Goal: Transaction & Acquisition: Download file/media

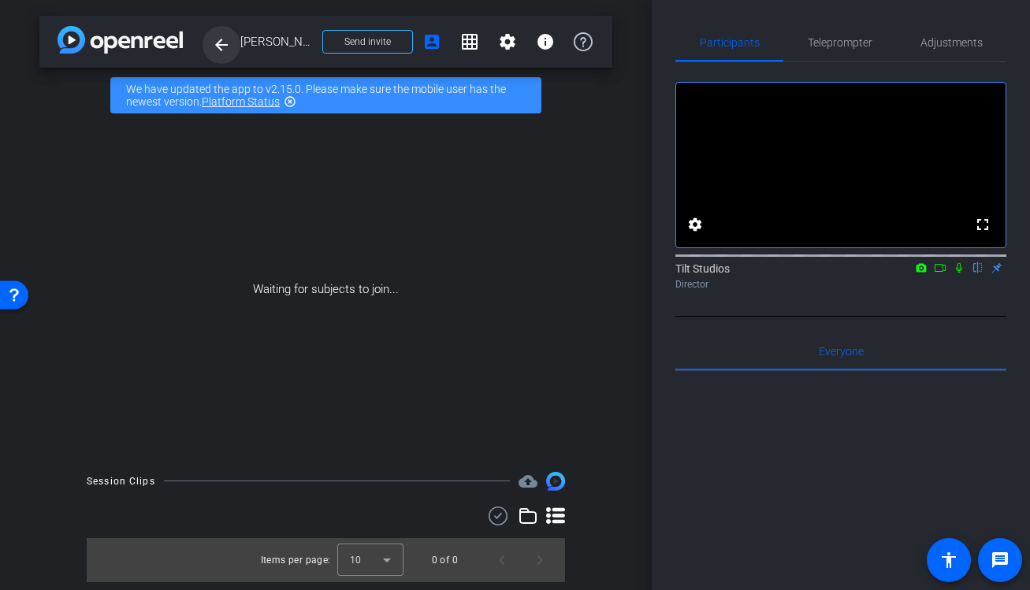
click at [220, 41] on mat-icon "arrow_back" at bounding box center [221, 44] width 19 height 19
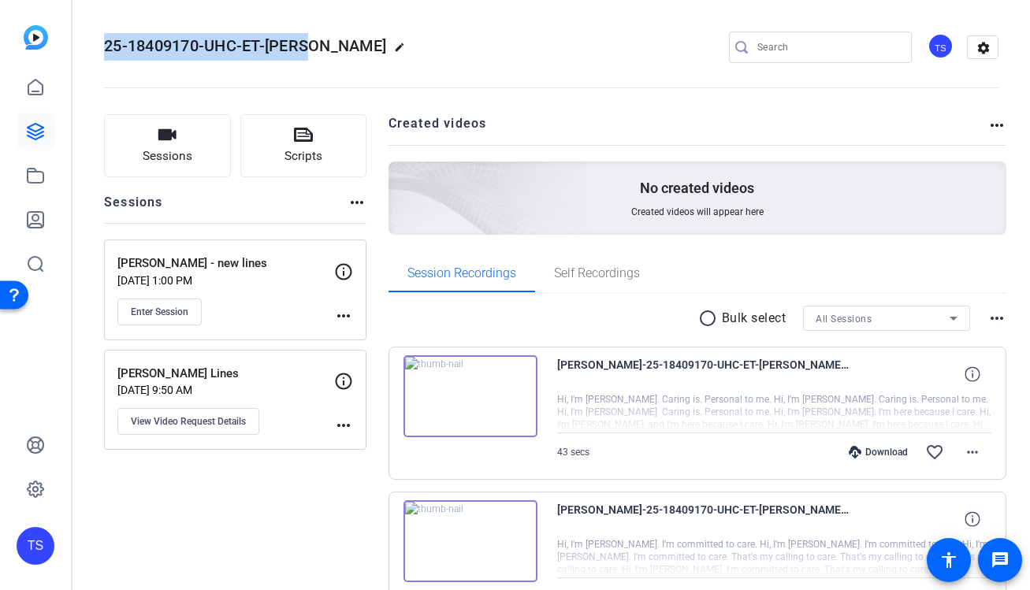
drag, startPoint x: 309, startPoint y: 45, endPoint x: 84, endPoint y: 46, distance: 224.6
click at [84, 46] on mat-toolbar "25-18409170-UHC-ET-Marta edit TS settings" at bounding box center [550, 47] width 957 height 95
copy span "25-18409170-UHC-ET-[PERSON_NAME]"
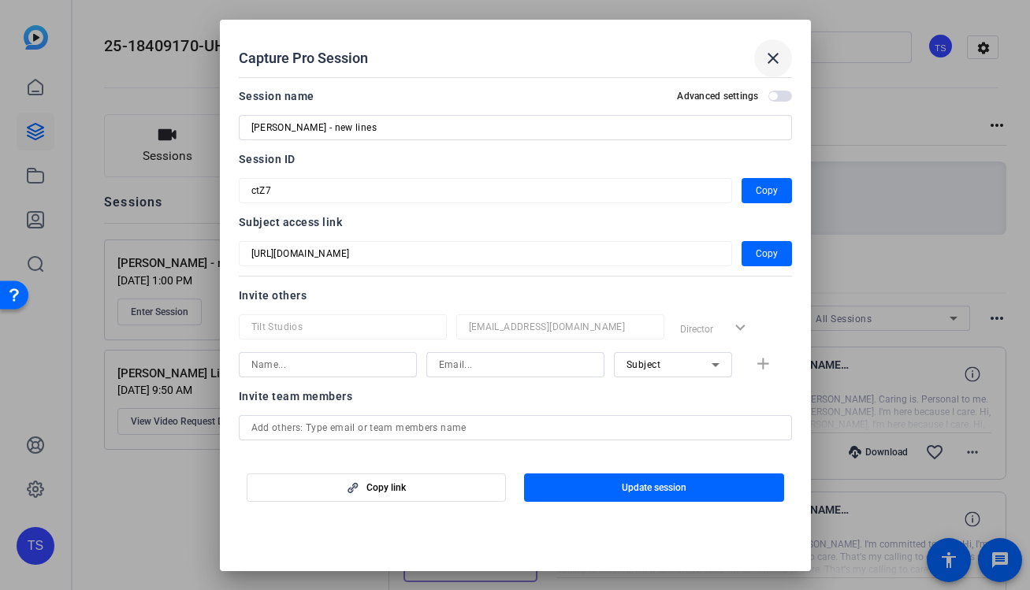
click at [769, 62] on mat-icon "close" at bounding box center [772, 58] width 19 height 19
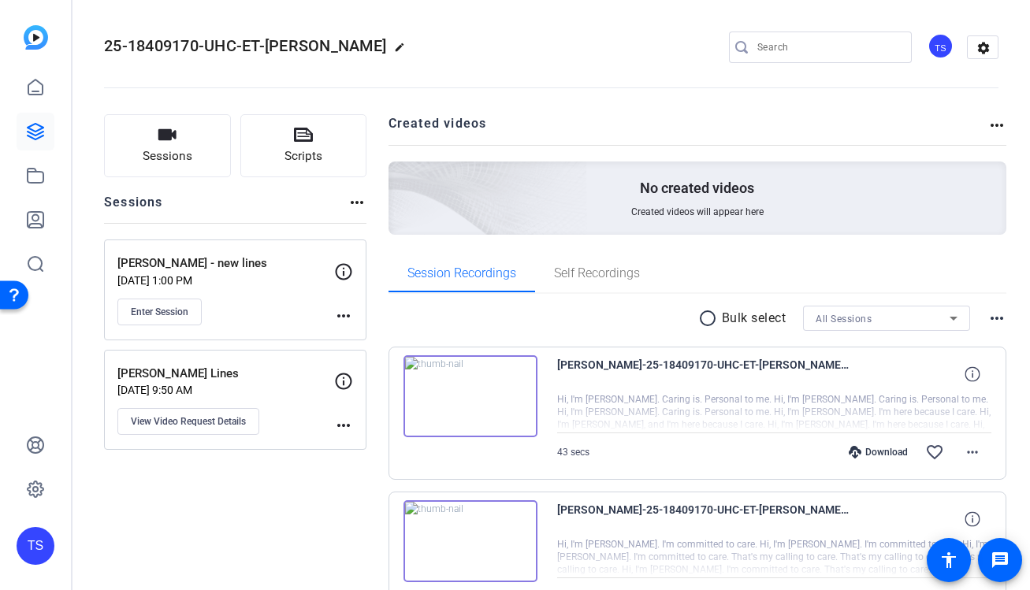
click at [334, 317] on mat-icon "more_horiz" at bounding box center [343, 315] width 19 height 19
click at [348, 329] on span "Edit Session" at bounding box center [383, 338] width 72 height 19
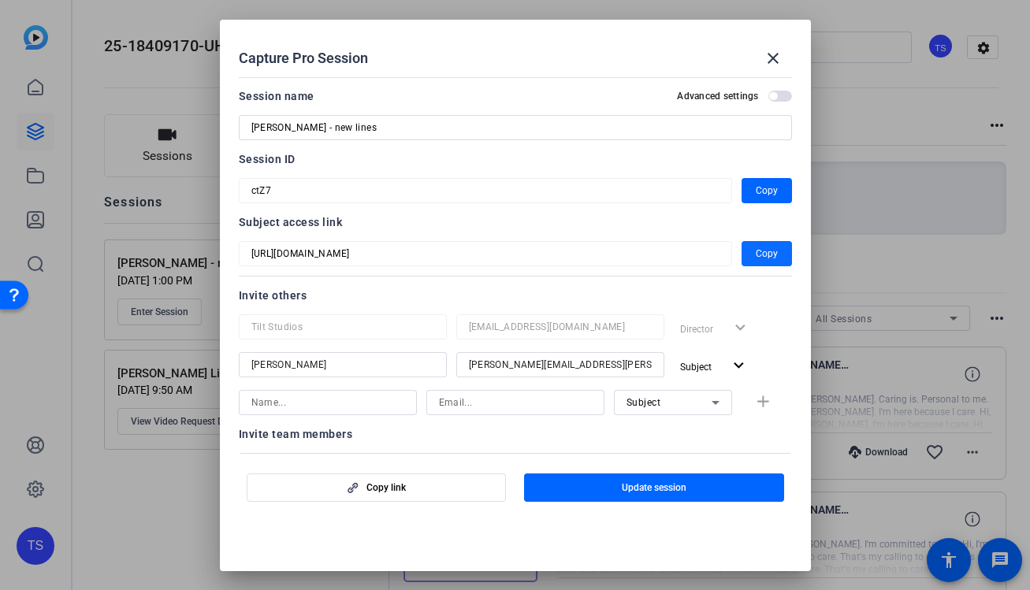
click at [758, 263] on span "button" at bounding box center [766, 254] width 50 height 38
click at [776, 54] on mat-icon "close" at bounding box center [772, 58] width 19 height 19
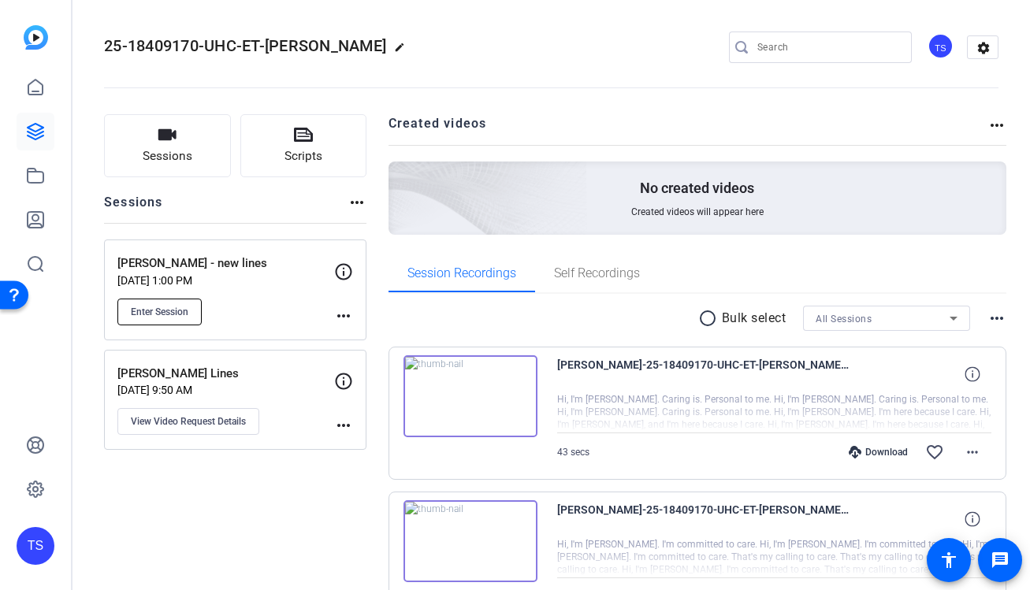
click at [186, 310] on span "Enter Session" at bounding box center [160, 312] width 58 height 13
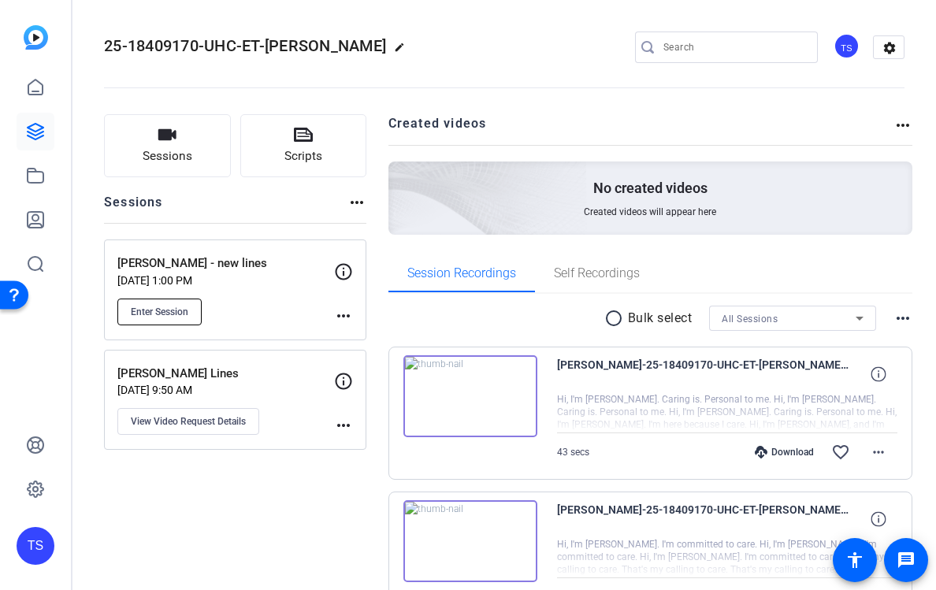
click at [194, 320] on button "Enter Session" at bounding box center [159, 312] width 84 height 27
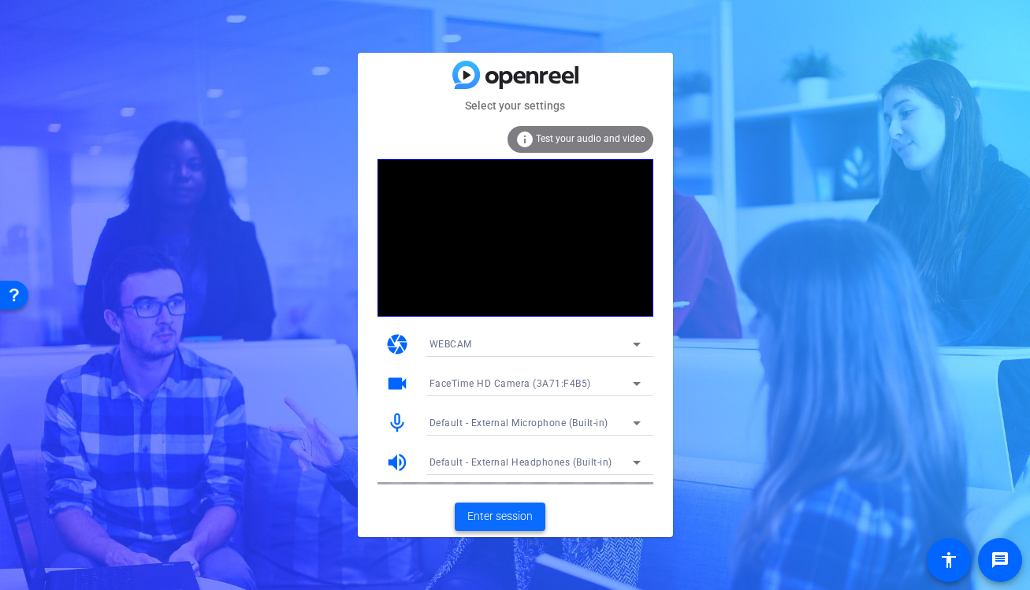
click at [512, 507] on span at bounding box center [500, 517] width 91 height 38
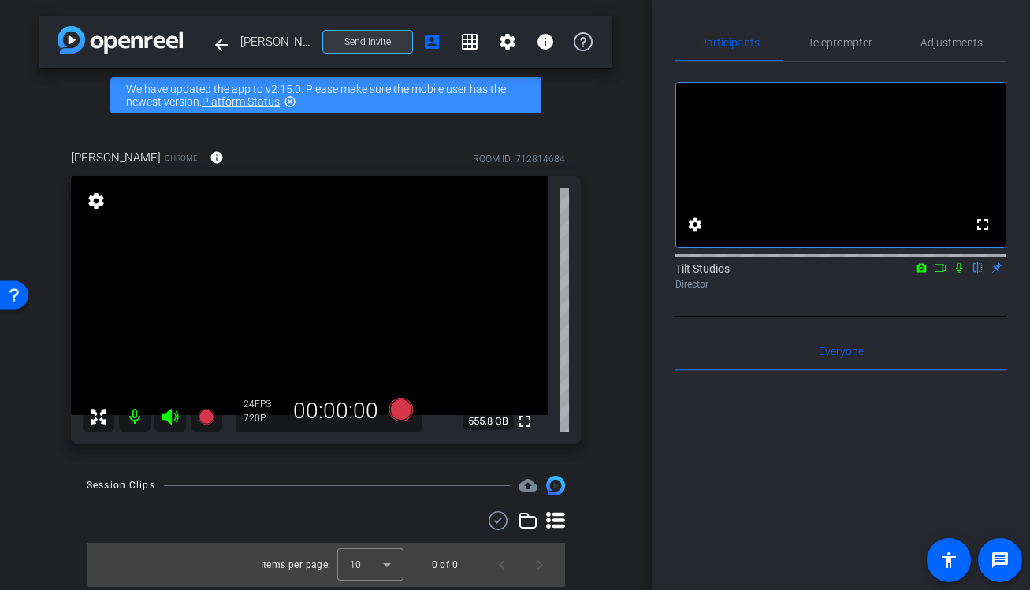
click at [388, 39] on span "Send invite" at bounding box center [367, 41] width 46 height 13
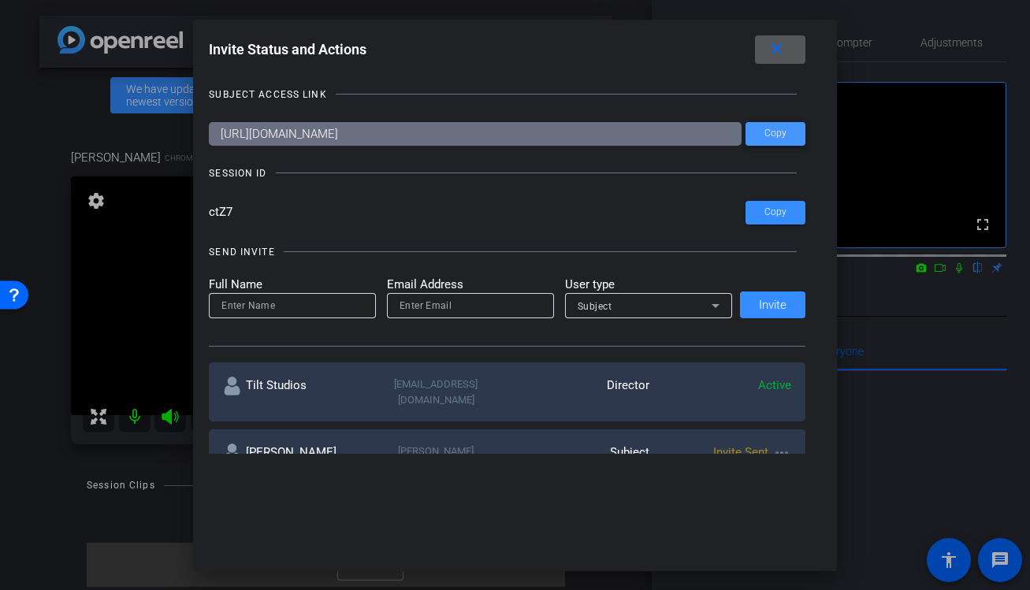
click at [773, 136] on span "Copy" at bounding box center [775, 134] width 22 height 12
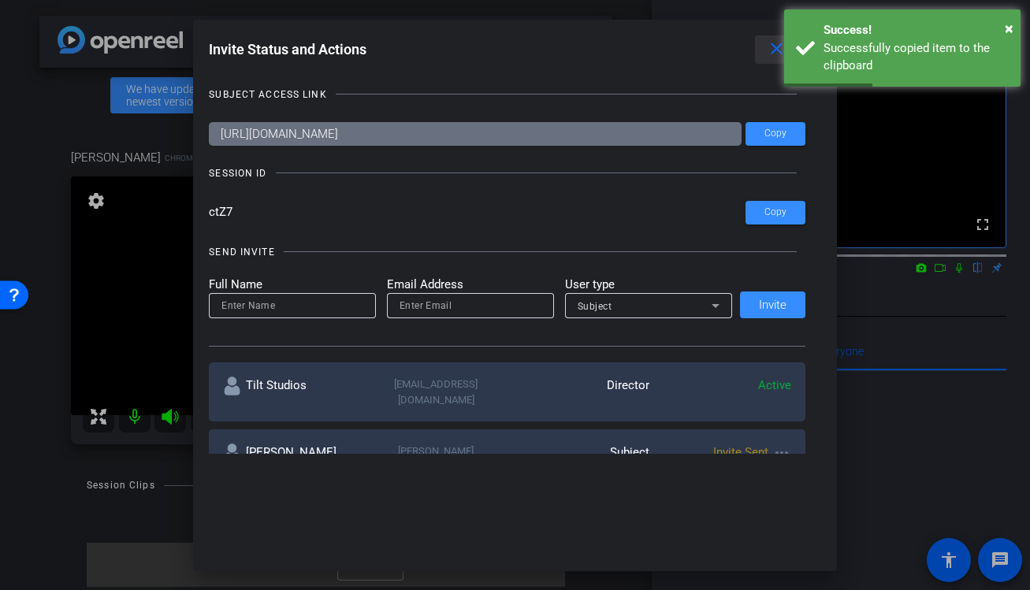
click at [762, 51] on span at bounding box center [780, 50] width 50 height 38
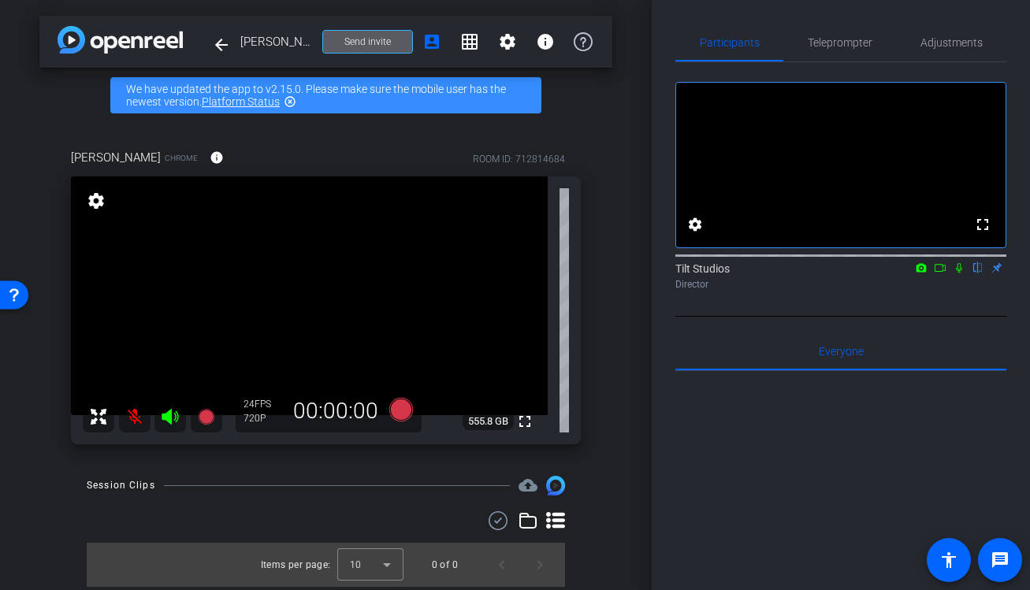
click at [139, 411] on mat-icon at bounding box center [135, 417] width 32 height 32
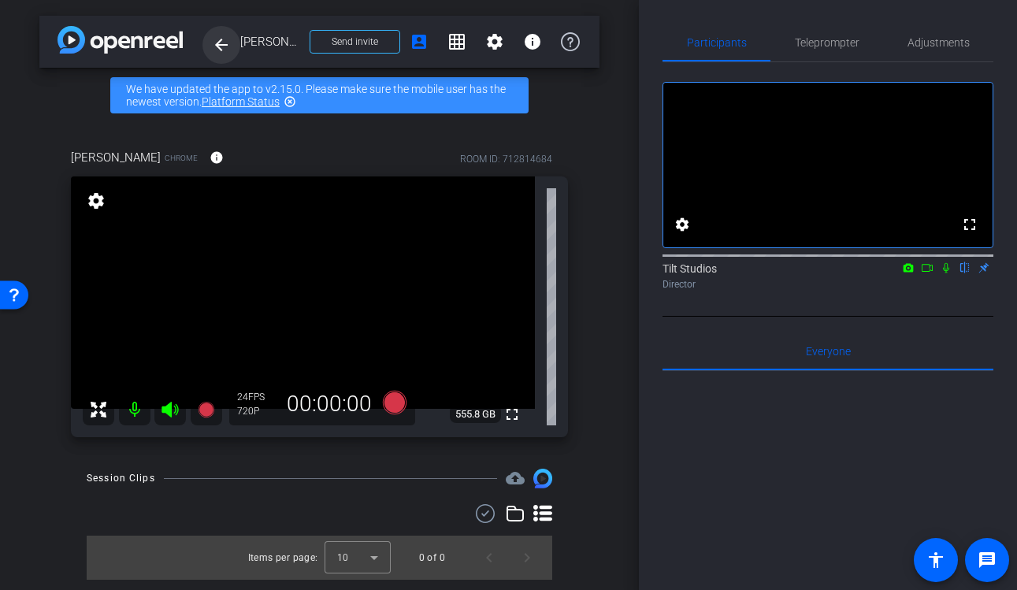
click at [210, 52] on span at bounding box center [221, 45] width 38 height 38
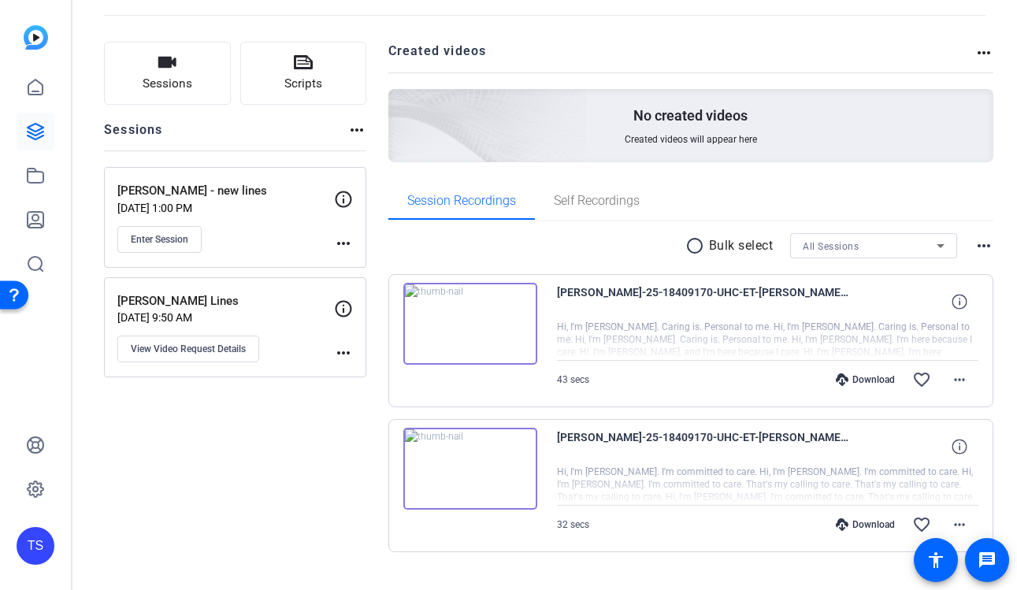
scroll to position [74, 0]
click at [520, 344] on img at bounding box center [470, 322] width 134 height 82
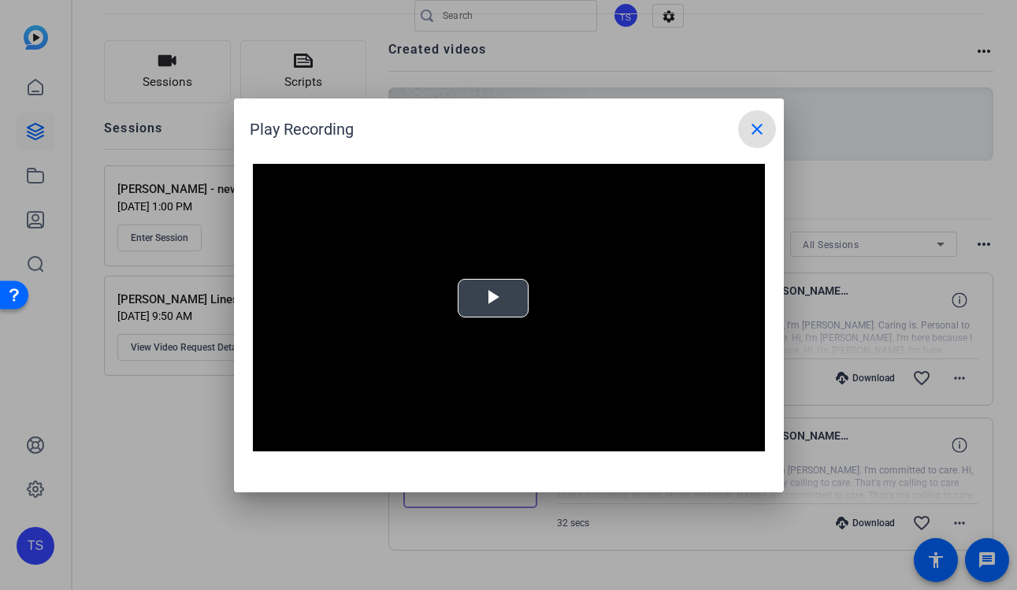
click at [503, 304] on video "Video Player" at bounding box center [509, 308] width 512 height 288
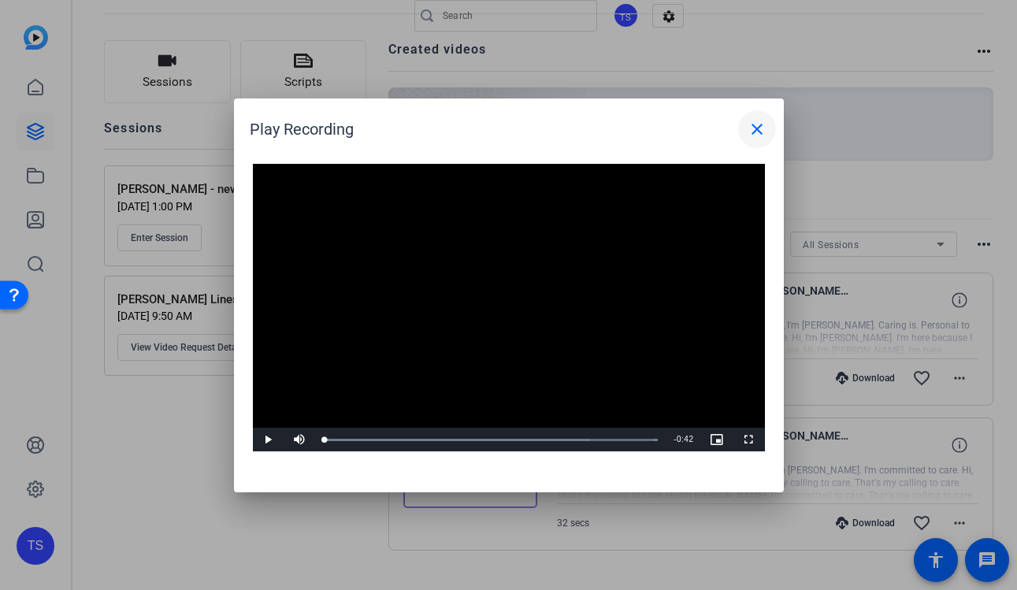
click at [748, 142] on span at bounding box center [757, 129] width 38 height 38
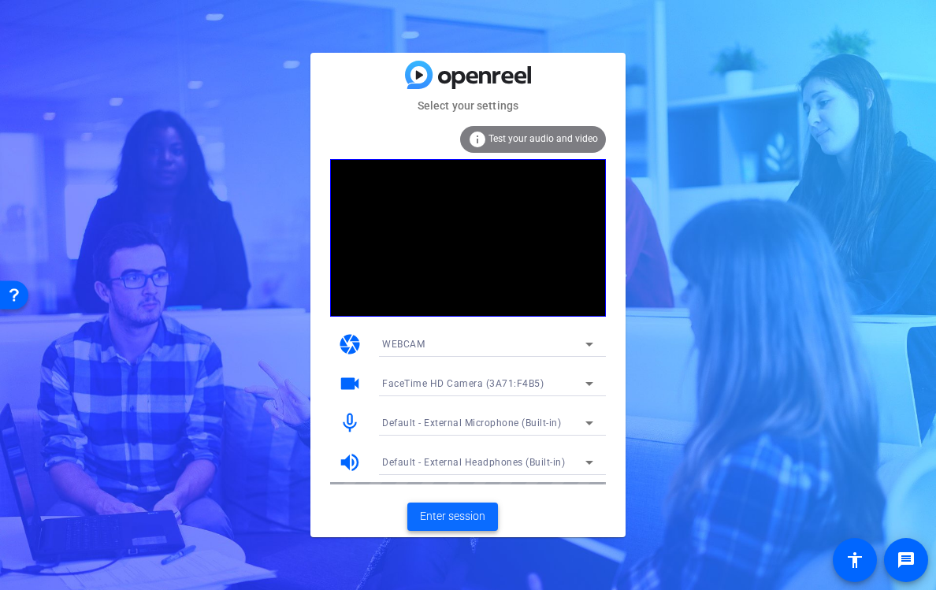
click at [471, 512] on span "Enter session" at bounding box center [452, 516] width 65 height 17
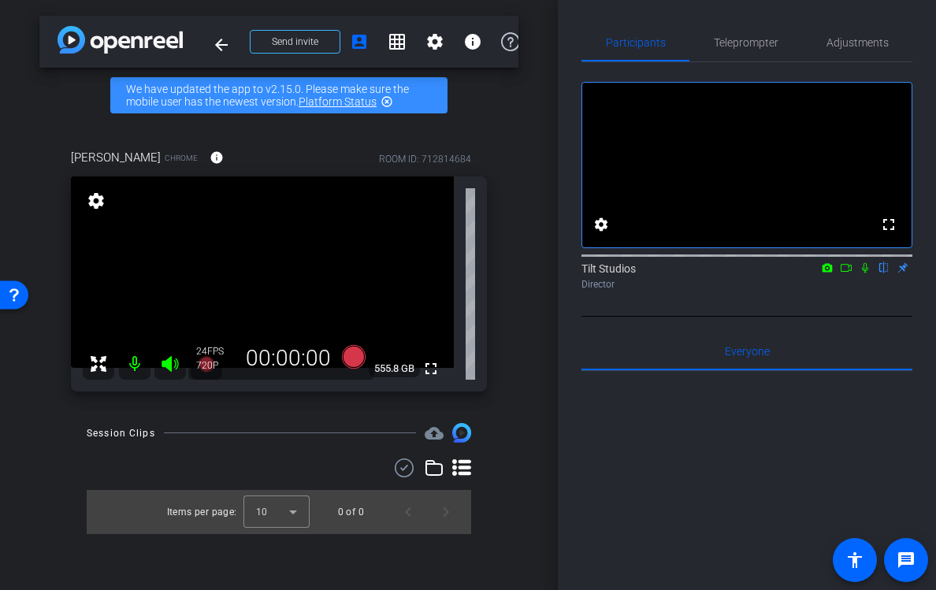
click at [136, 368] on mat-icon at bounding box center [135, 364] width 32 height 32
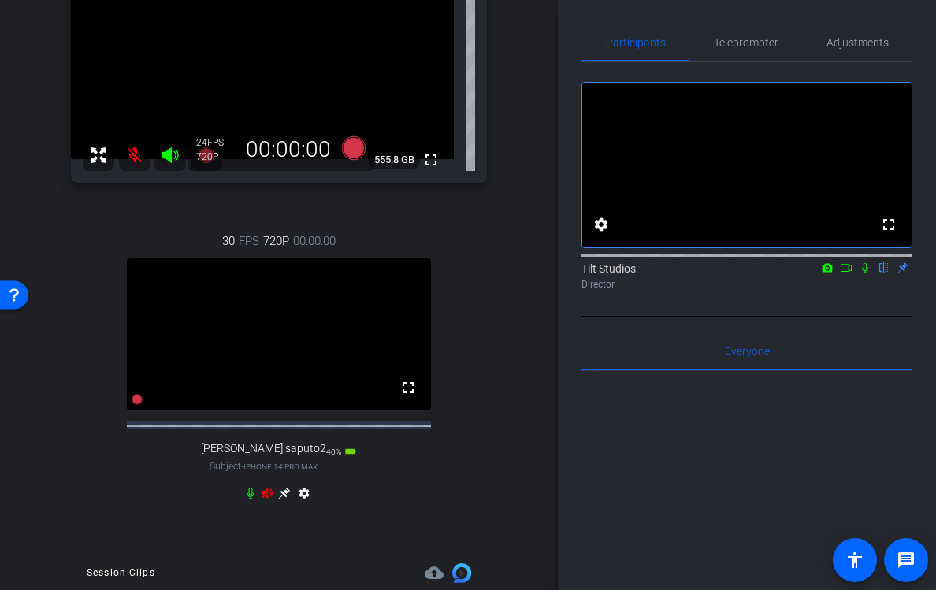
scroll to position [210, 0]
click at [265, 505] on div "settings" at bounding box center [279, 495] width 70 height 19
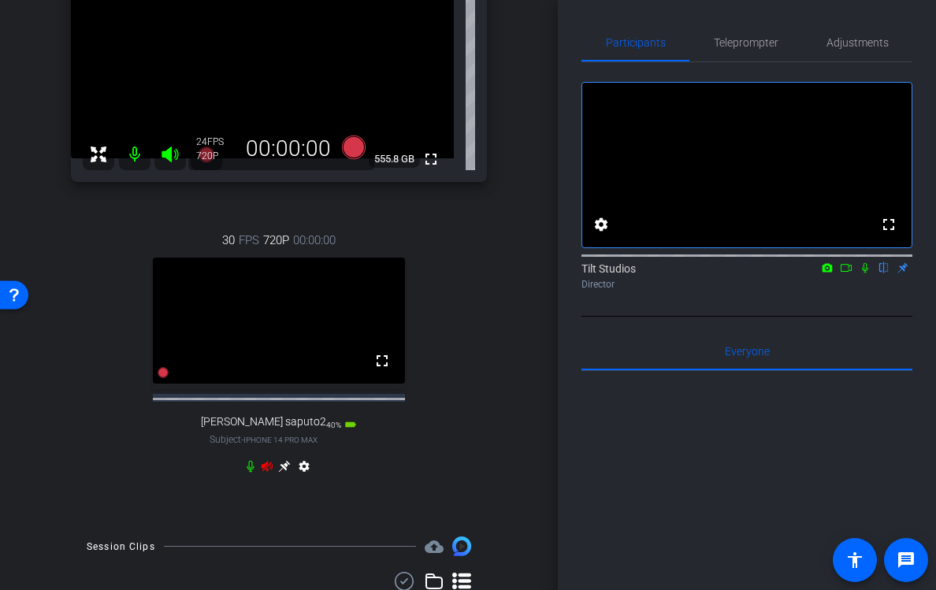
click at [267, 473] on icon at bounding box center [267, 466] width 13 height 13
click at [368, 365] on video at bounding box center [279, 321] width 252 height 126
click at [342, 384] on video at bounding box center [279, 321] width 252 height 126
click at [343, 337] on video at bounding box center [279, 321] width 252 height 126
click at [218, 321] on video at bounding box center [279, 321] width 252 height 126
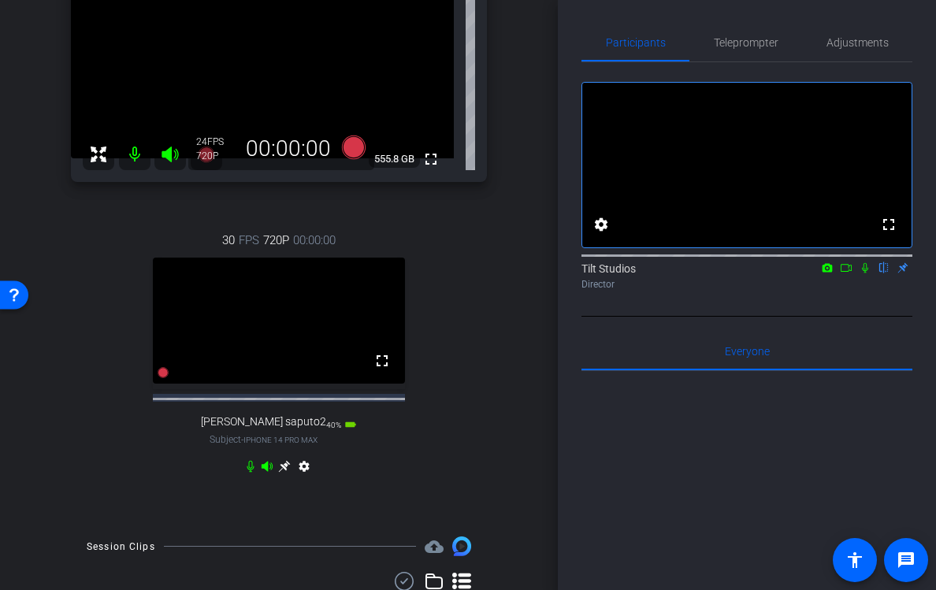
click at [218, 321] on video at bounding box center [279, 321] width 252 height 126
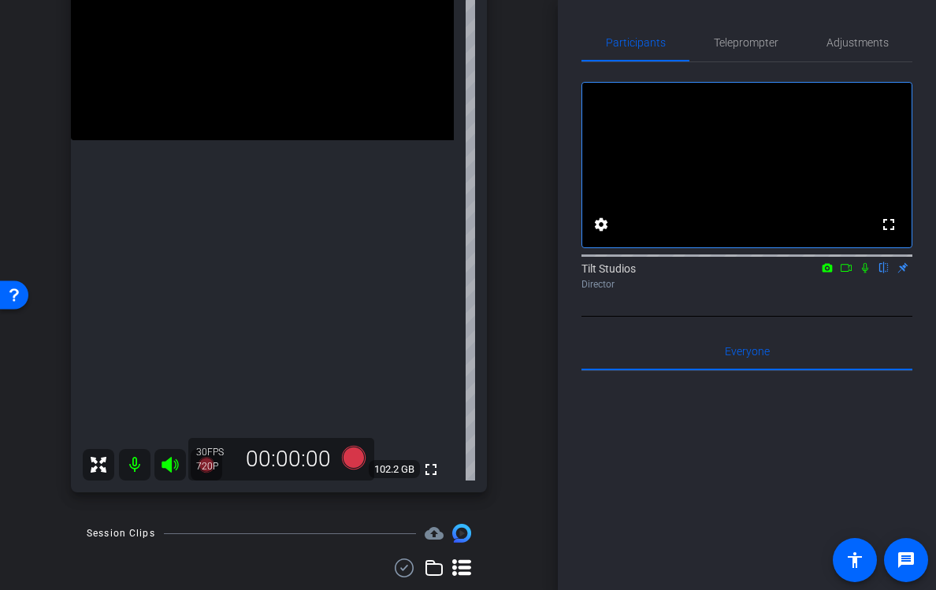
scroll to position [272, 0]
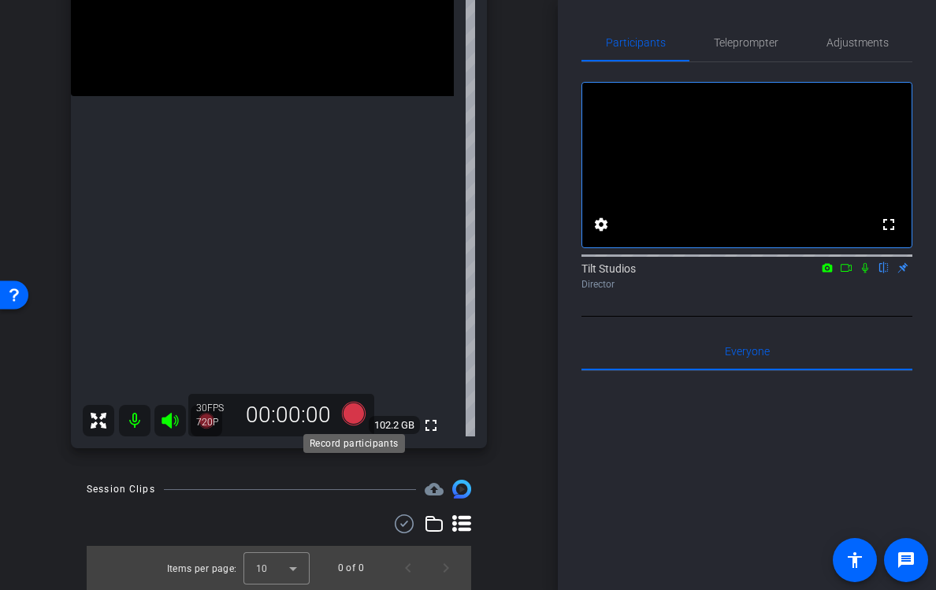
click at [355, 410] on icon at bounding box center [354, 414] width 24 height 24
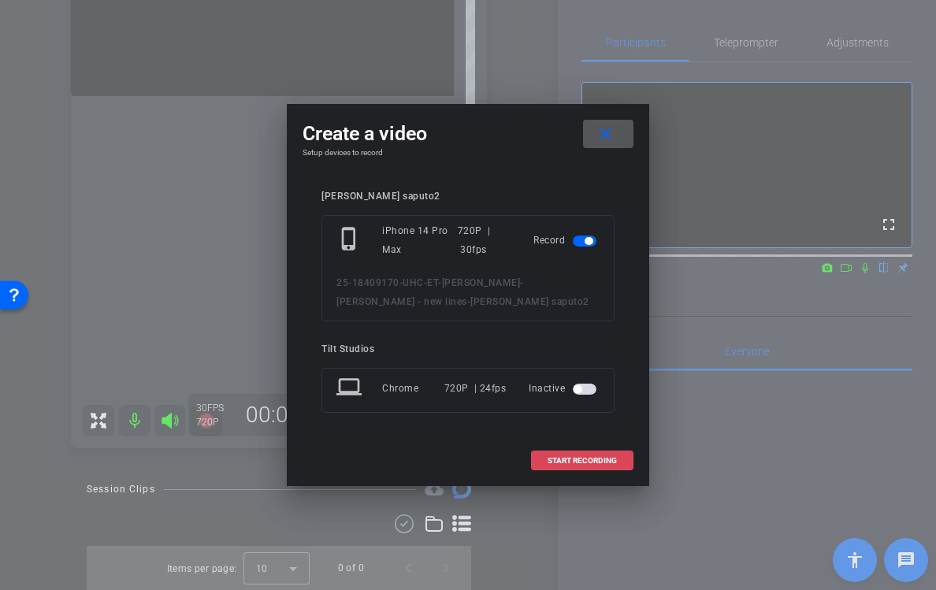
click at [573, 457] on span "START RECORDING" at bounding box center [582, 461] width 69 height 8
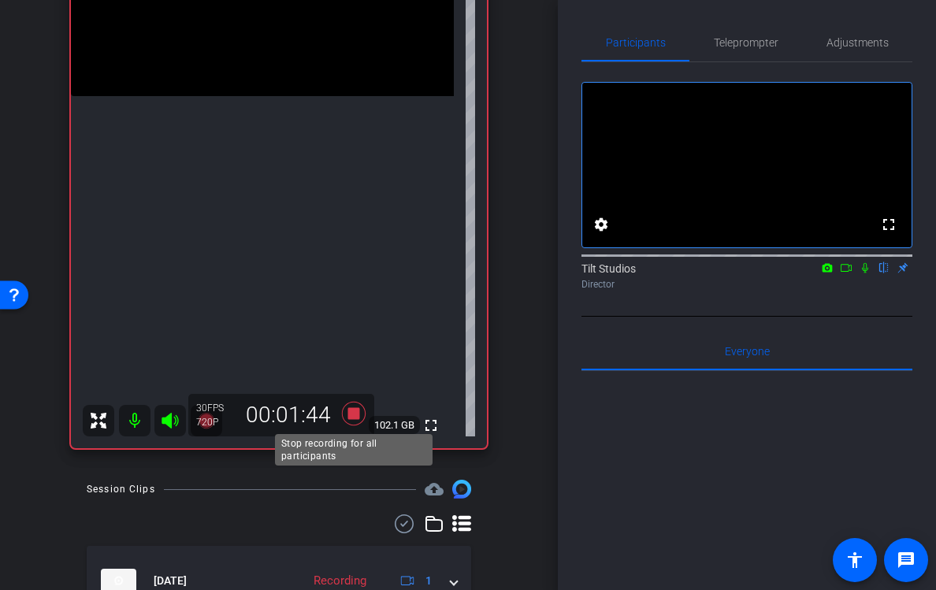
click at [357, 416] on icon at bounding box center [354, 414] width 24 height 24
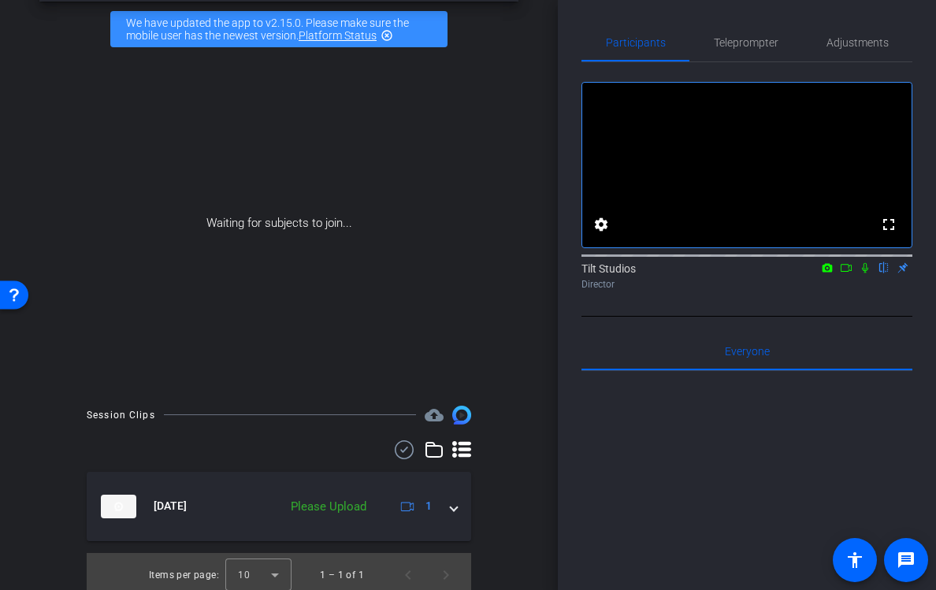
scroll to position [73, 0]
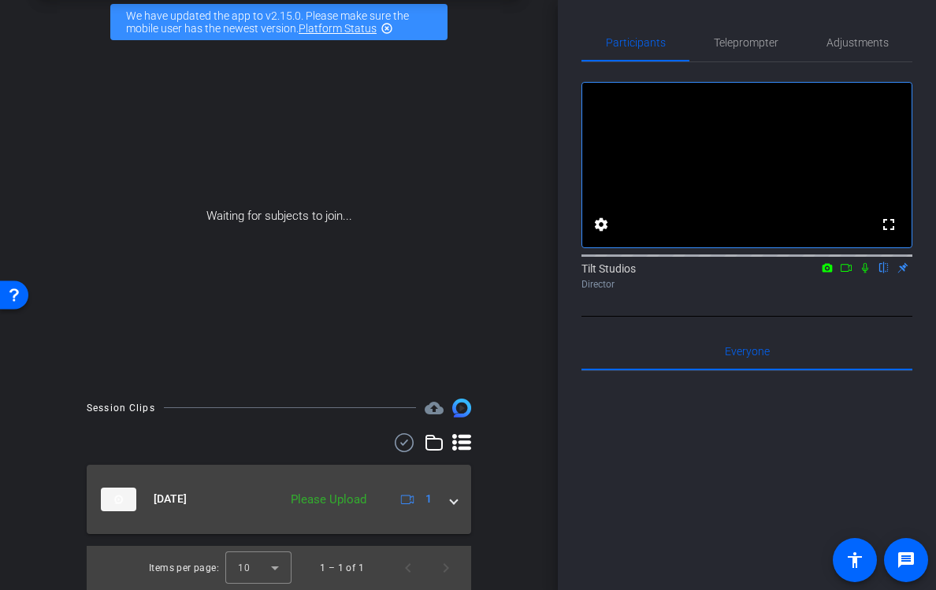
click at [357, 496] on div "Please Upload" at bounding box center [328, 500] width 91 height 18
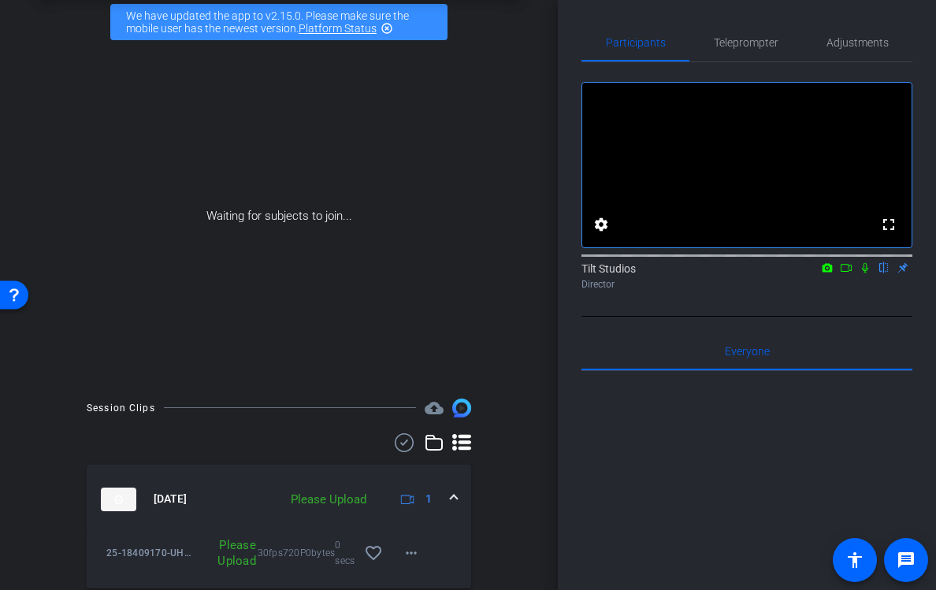
scroll to position [128, 0]
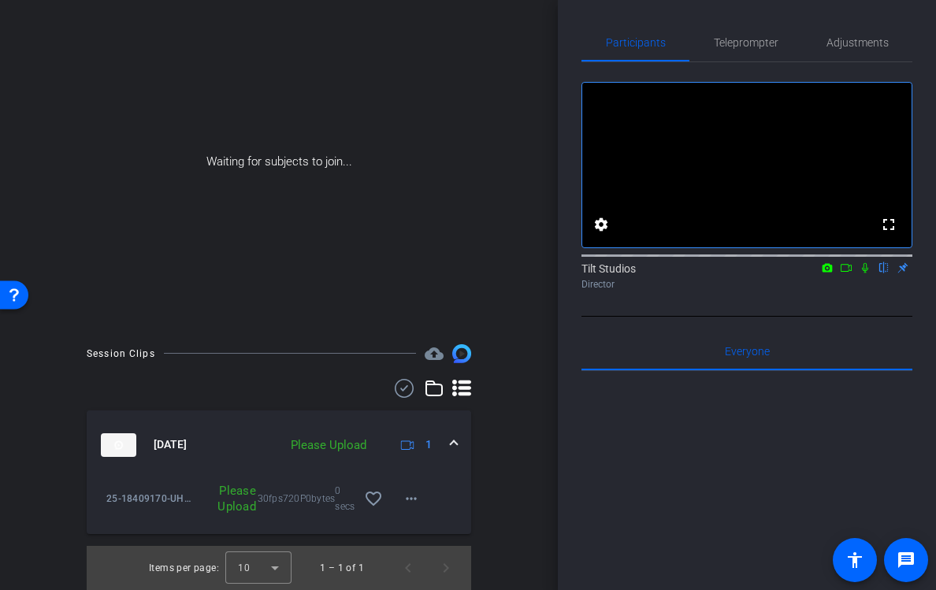
click at [251, 500] on div "Please Upload" at bounding box center [228, 499] width 72 height 32
click at [231, 497] on div "Please Upload" at bounding box center [228, 499] width 72 height 32
click at [355, 445] on div "Please Upload" at bounding box center [328, 446] width 91 height 18
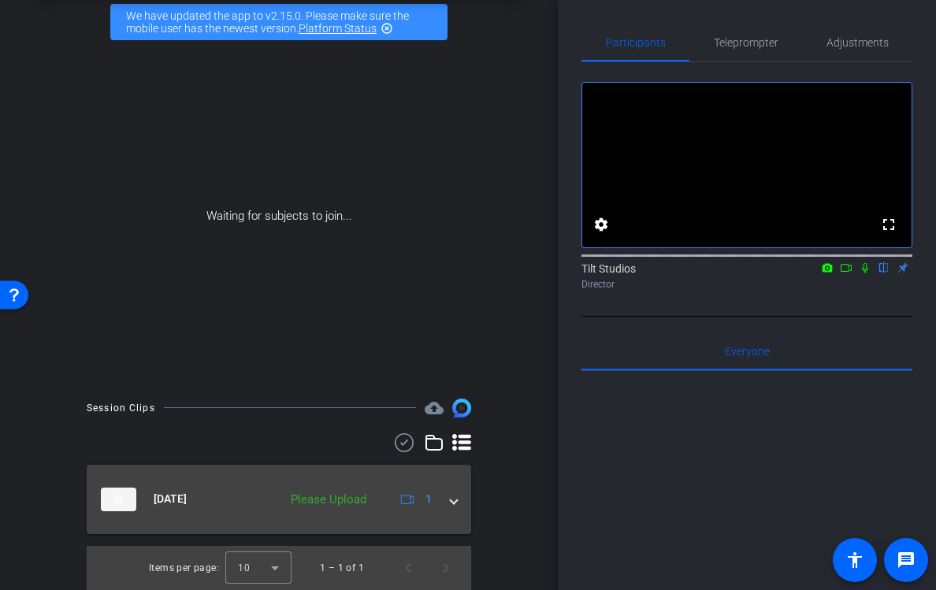
click at [351, 497] on div "Please Upload" at bounding box center [328, 500] width 91 height 18
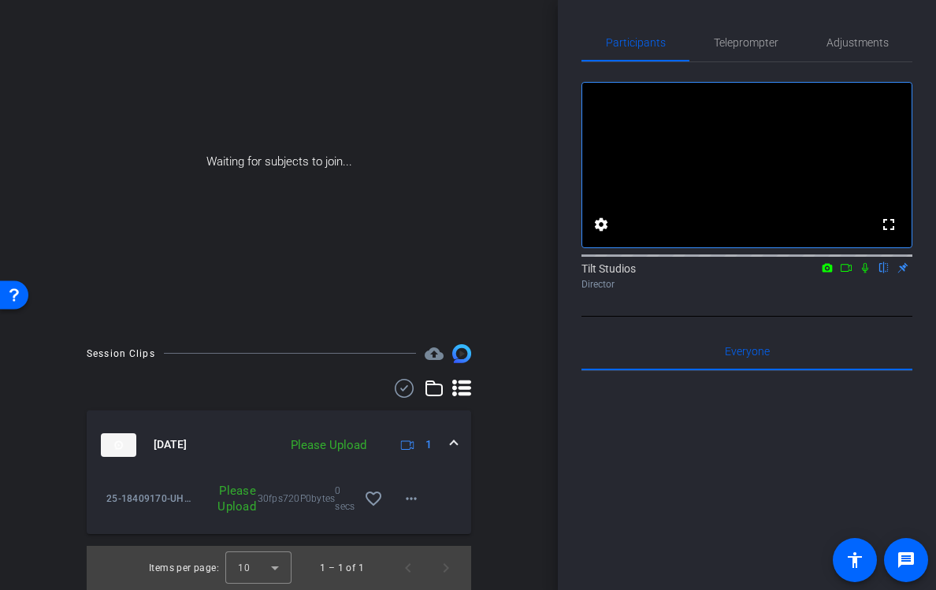
click at [129, 441] on img at bounding box center [118, 445] width 35 height 24
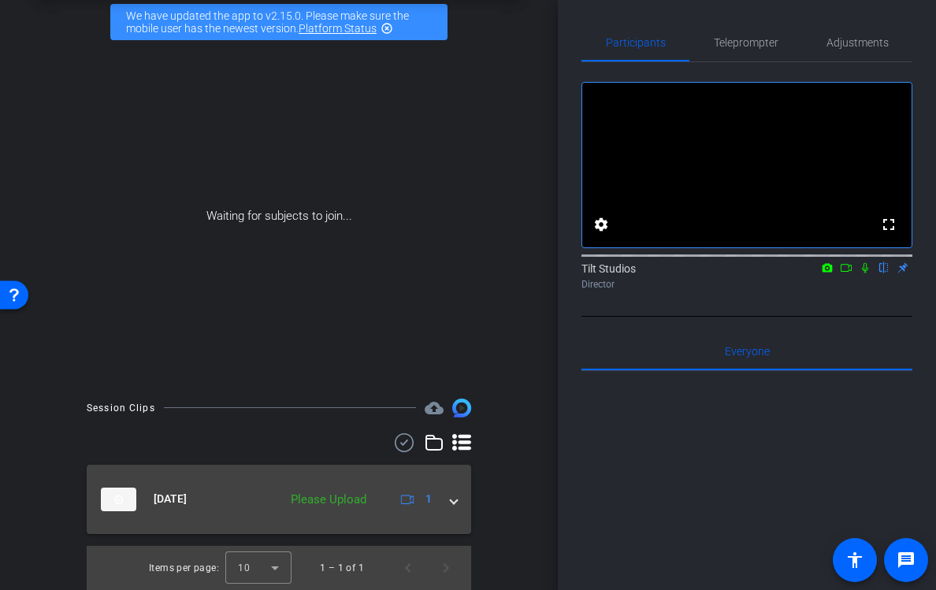
scroll to position [73, 0]
click at [324, 495] on div "Please Upload" at bounding box center [328, 500] width 91 height 18
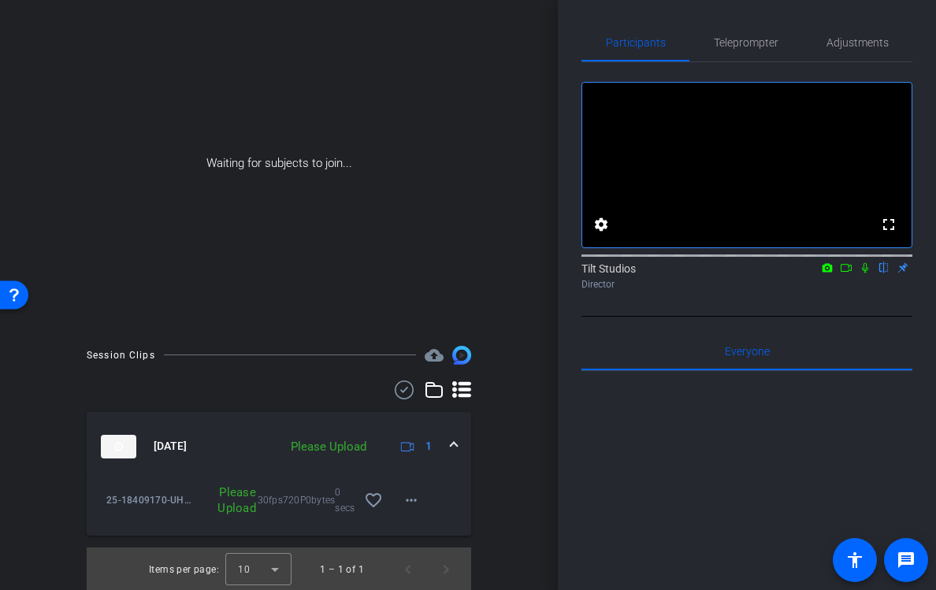
scroll to position [128, 0]
click at [229, 499] on div "Please Upload" at bounding box center [228, 499] width 72 height 32
click at [225, 494] on div "Please Upload" at bounding box center [228, 499] width 72 height 32
click at [318, 439] on div "Please Upload" at bounding box center [328, 446] width 91 height 18
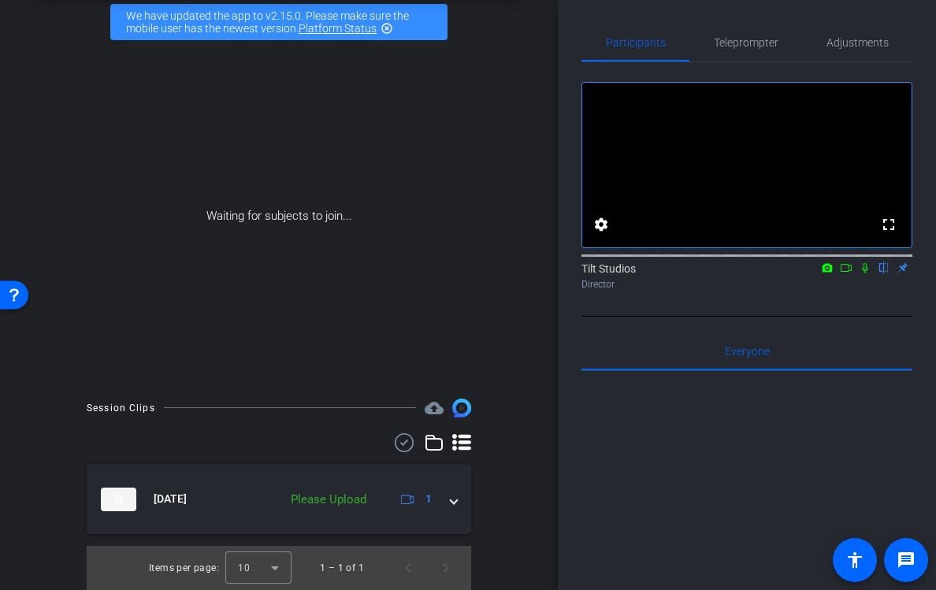
scroll to position [73, 0]
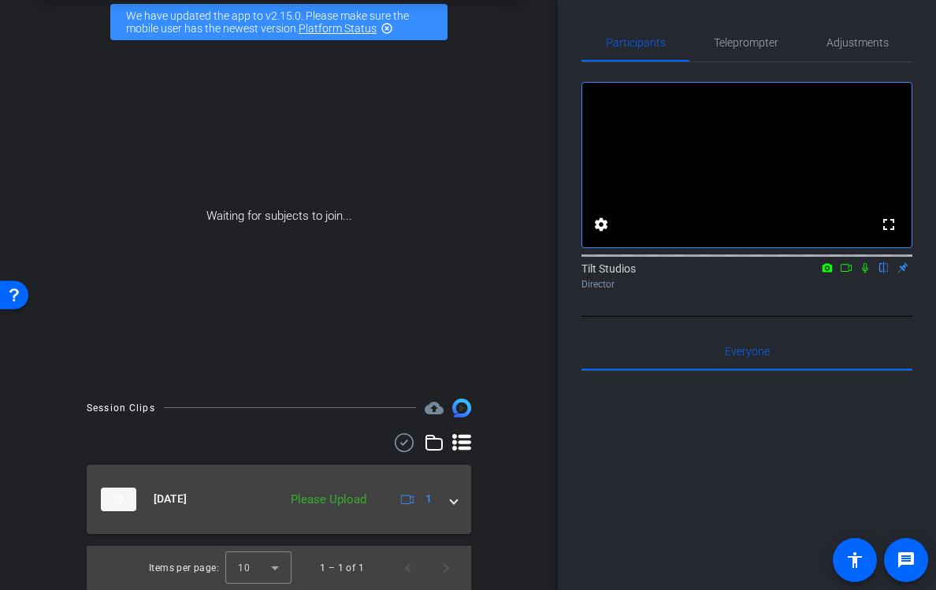
click at [449, 498] on div "Aug 20, 2025 Please Upload 1" at bounding box center [276, 500] width 350 height 24
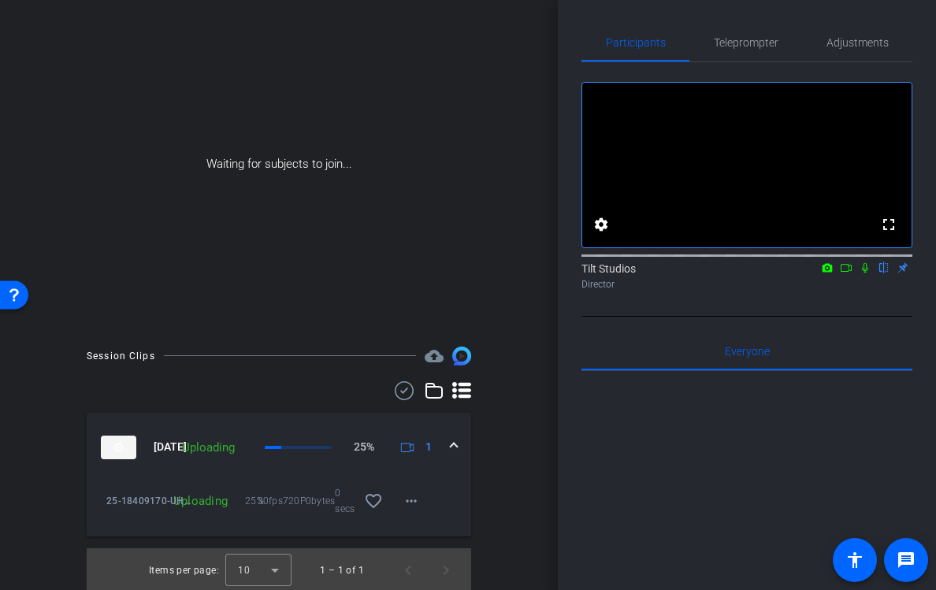
scroll to position [128, 0]
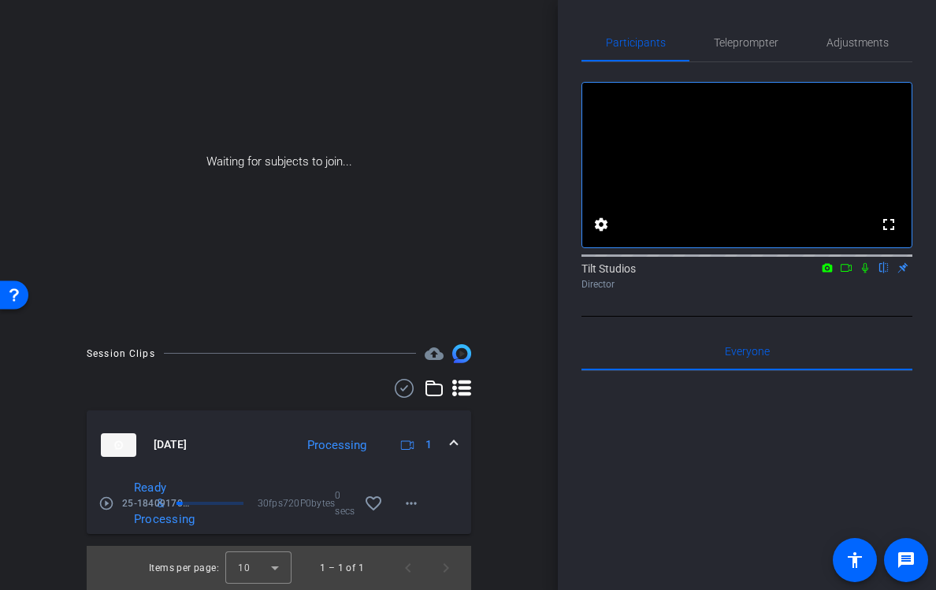
click at [187, 450] on span "Aug 20, 2025" at bounding box center [170, 445] width 33 height 17
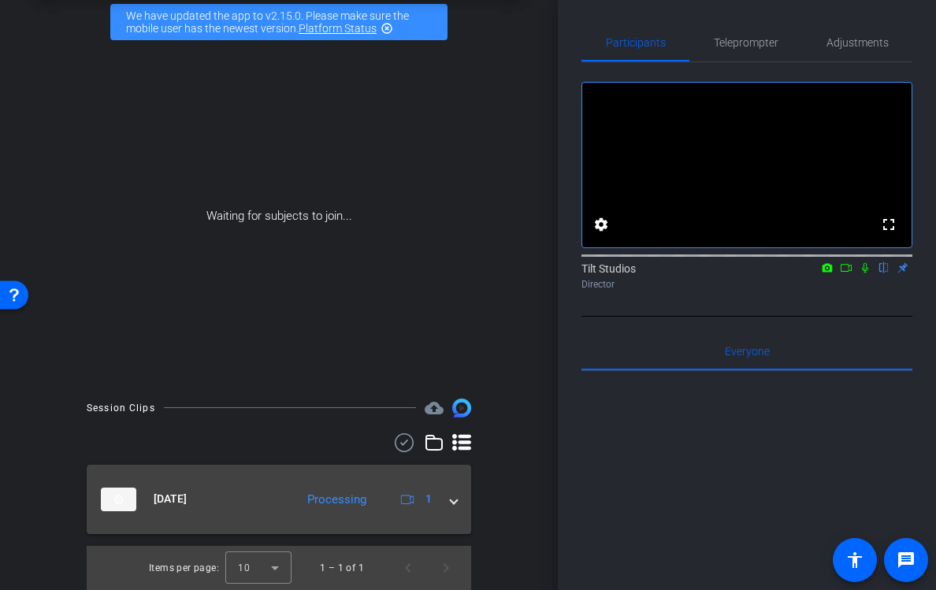
scroll to position [73, 0]
click at [328, 499] on div "Processing" at bounding box center [336, 500] width 75 height 18
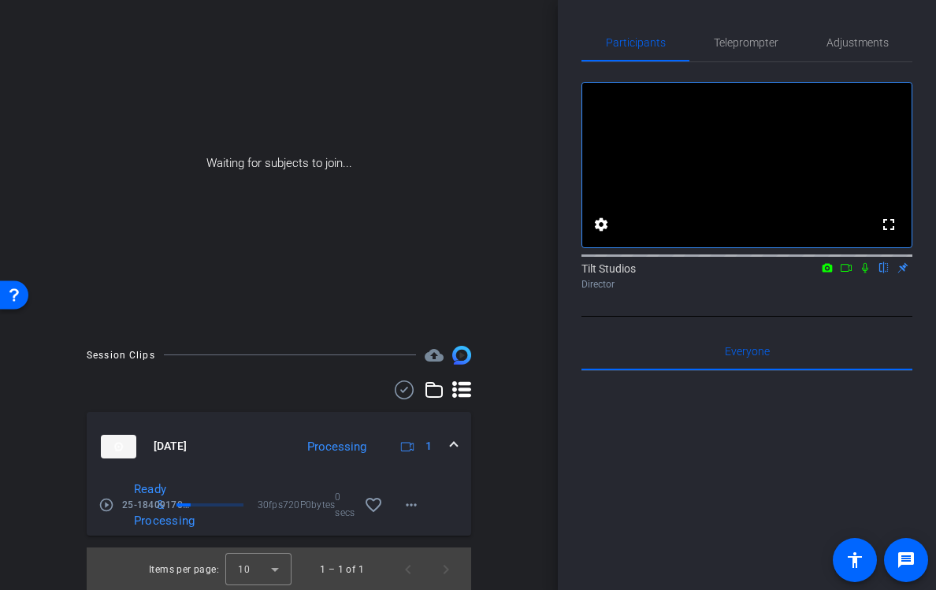
scroll to position [128, 0]
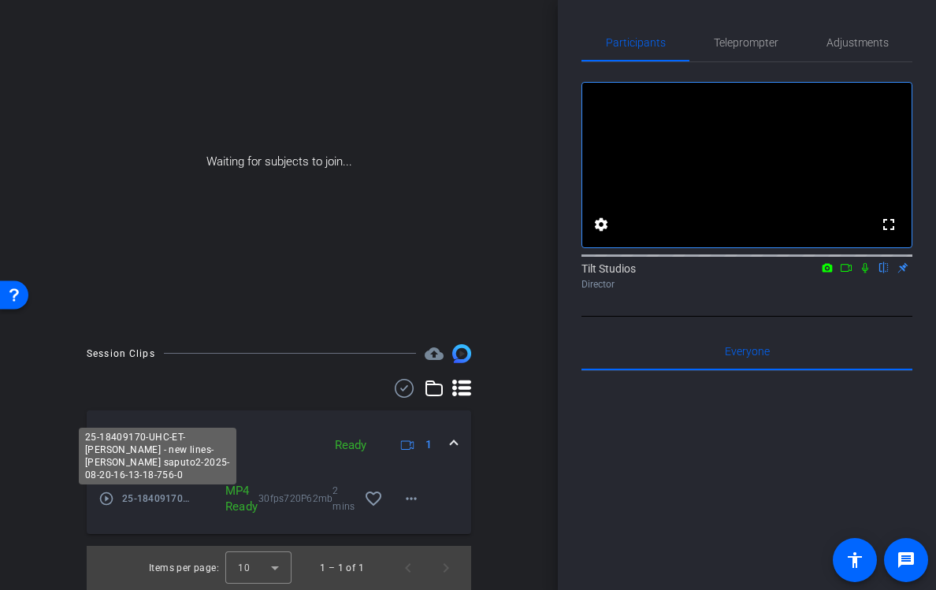
click at [171, 456] on div "25-18409170-UHC-ET-[PERSON_NAME] - new lines-[PERSON_NAME] saputo2-2025-08-20-1…" at bounding box center [158, 456] width 158 height 57
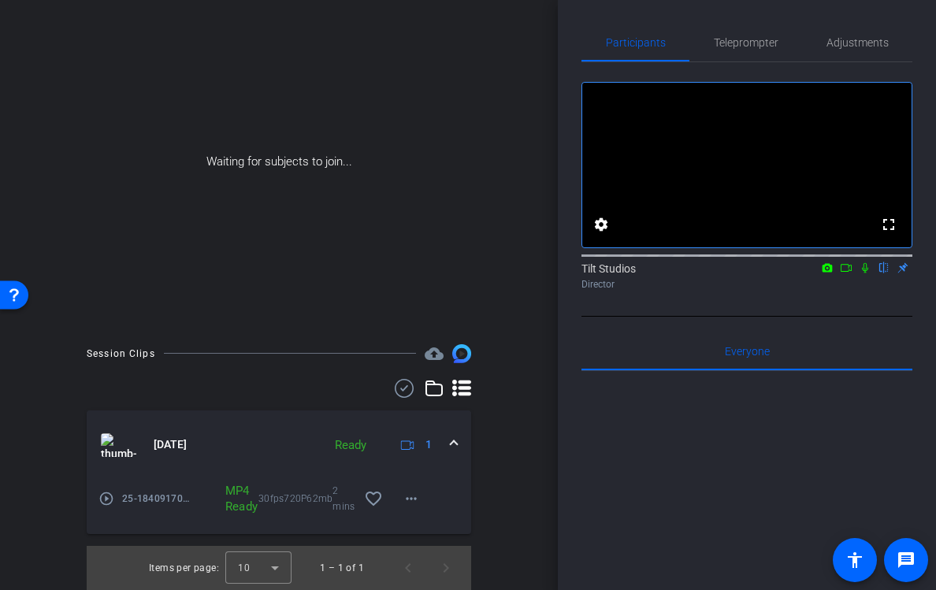
click at [263, 451] on mat-panel-title "Aug 20, 2025" at bounding box center [208, 445] width 214 height 24
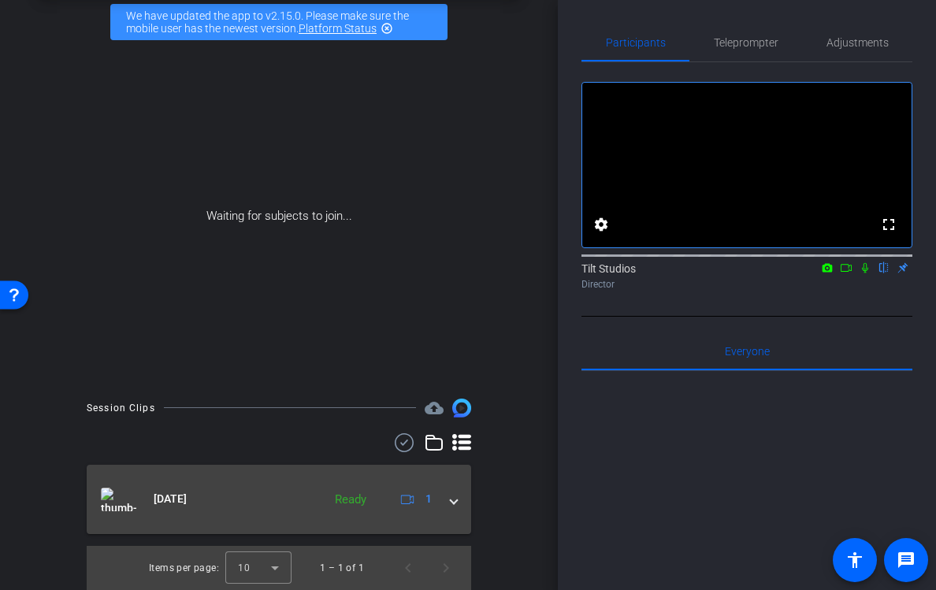
scroll to position [73, 0]
click at [263, 451] on div at bounding box center [279, 442] width 385 height 19
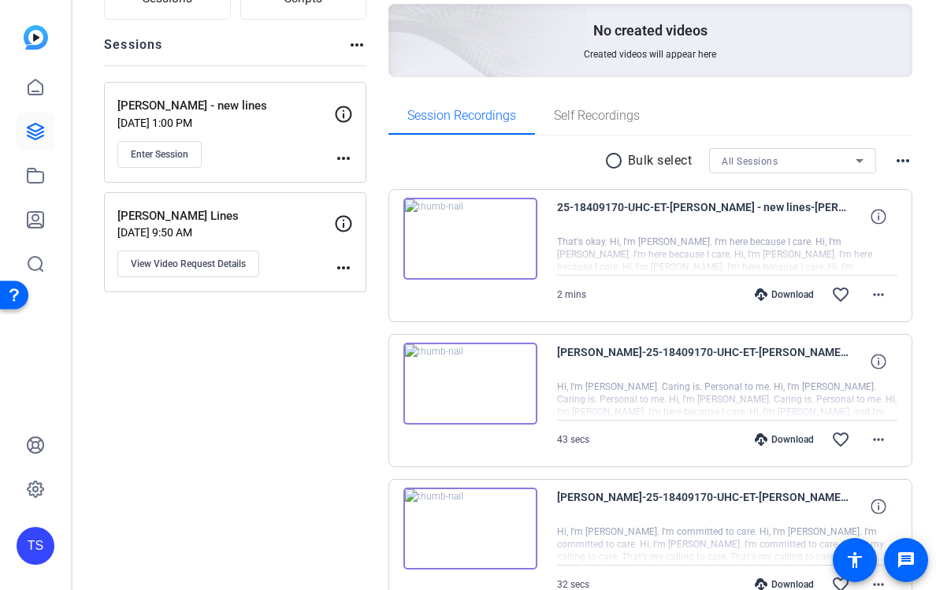
scroll to position [190, 0]
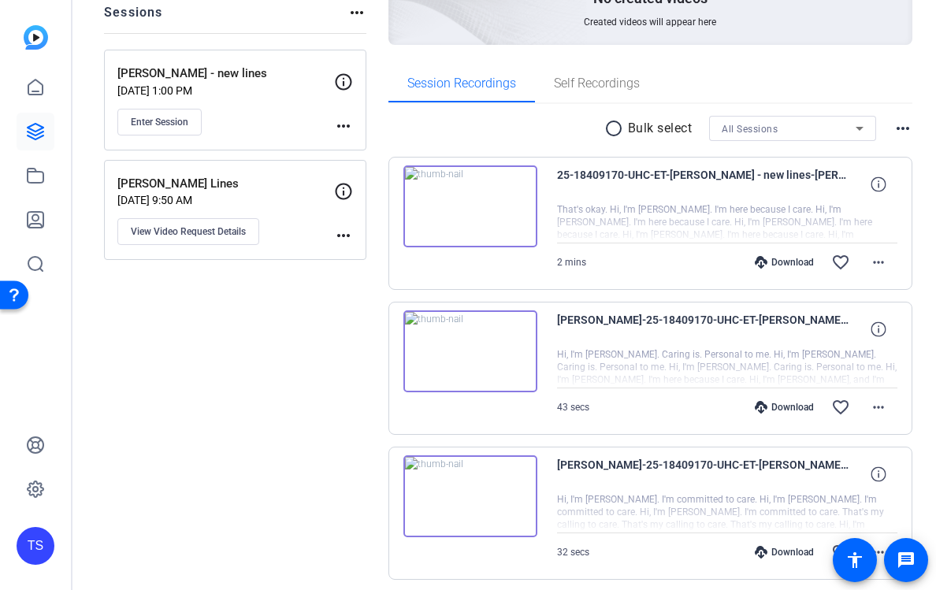
click at [488, 204] on img at bounding box center [470, 206] width 134 height 82
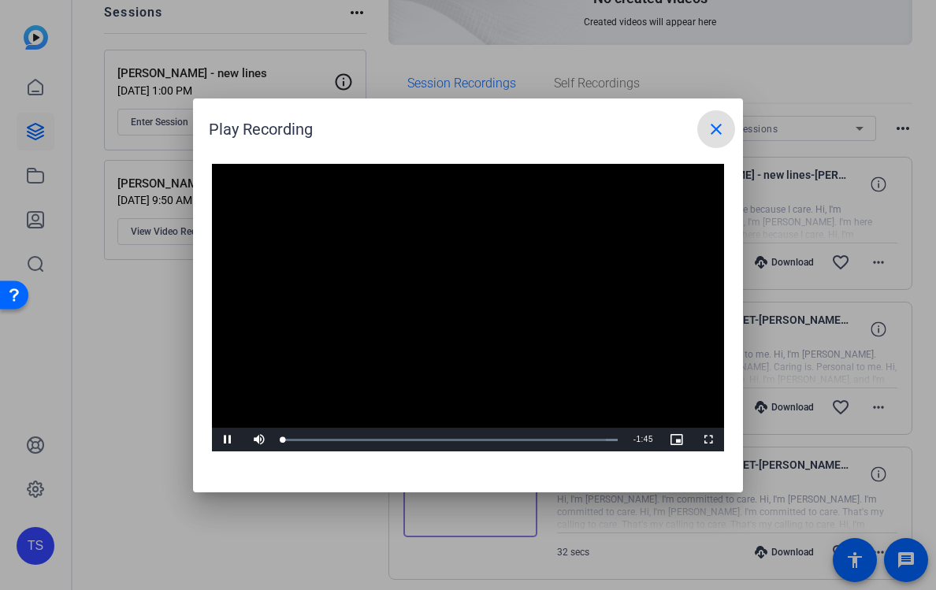
click at [457, 289] on video "Video Player" at bounding box center [468, 308] width 512 height 288
click at [232, 440] on span "Video Player" at bounding box center [228, 440] width 32 height 0
click at [485, 444] on div "Loaded : 100.00% 1:03 0:03" at bounding box center [450, 440] width 351 height 24
click at [225, 440] on span "Video Player" at bounding box center [228, 440] width 32 height 0
click at [708, 129] on mat-icon "close" at bounding box center [716, 129] width 19 height 19
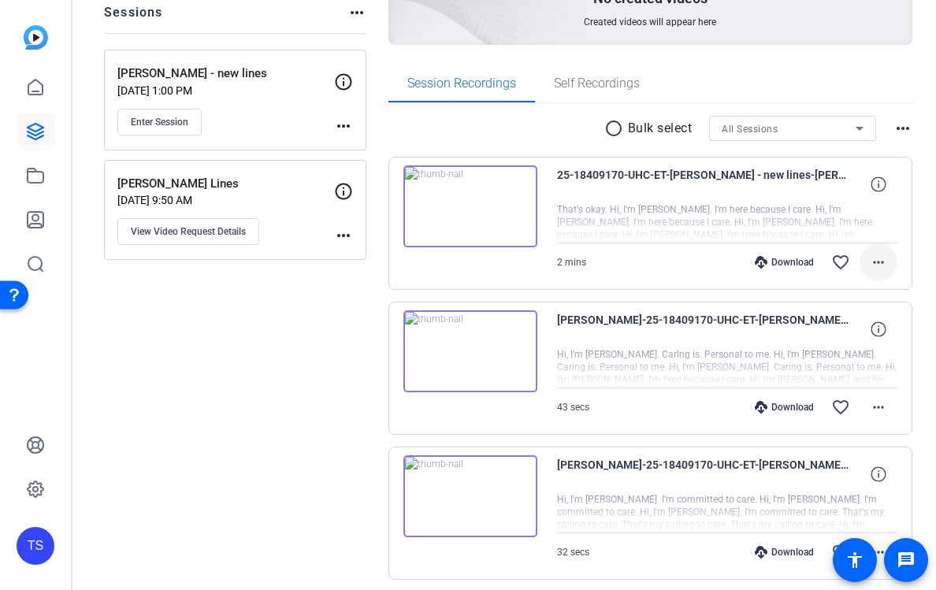
click at [874, 263] on mat-icon "more_horiz" at bounding box center [878, 262] width 19 height 19
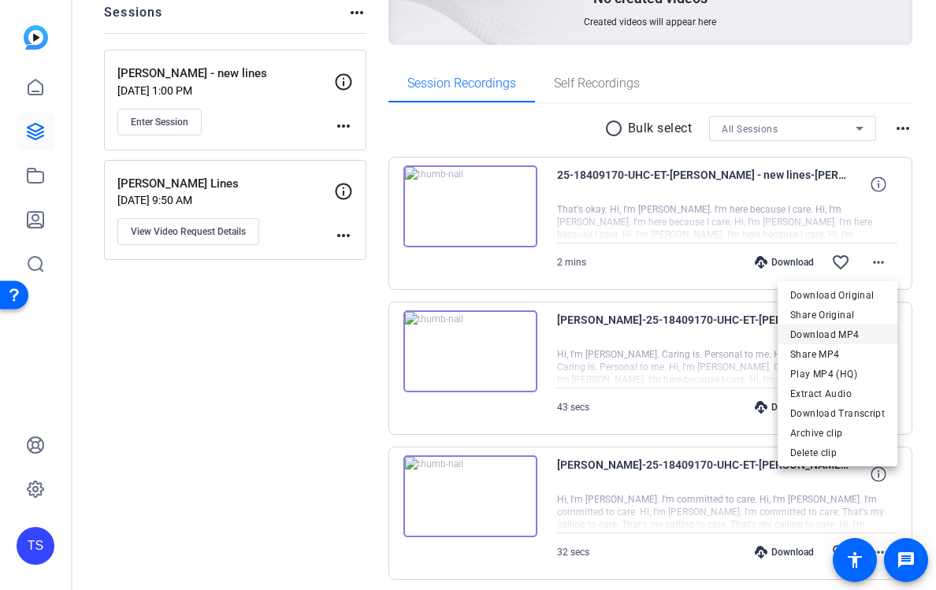
click at [838, 336] on span "Download MP4" at bounding box center [837, 334] width 95 height 19
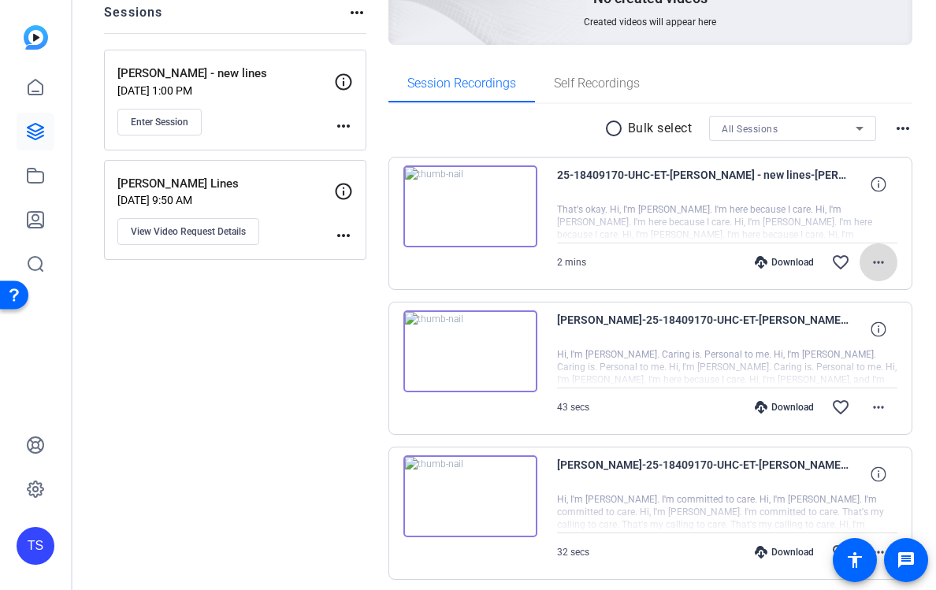
click at [880, 256] on mat-icon "more_horiz" at bounding box center [878, 262] width 19 height 19
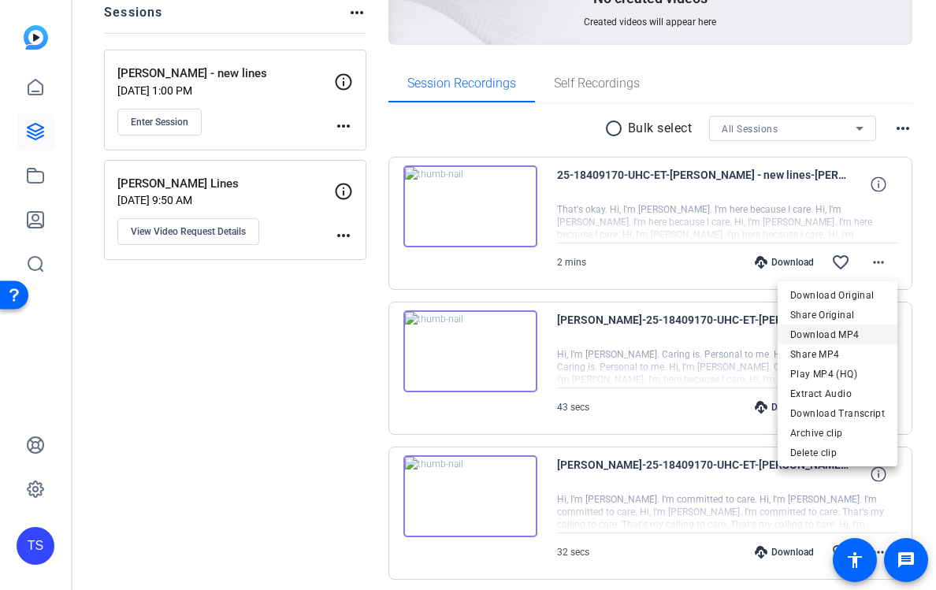
click at [849, 329] on span "Download MP4" at bounding box center [837, 334] width 95 height 19
